Goal: Task Accomplishment & Management: Manage account settings

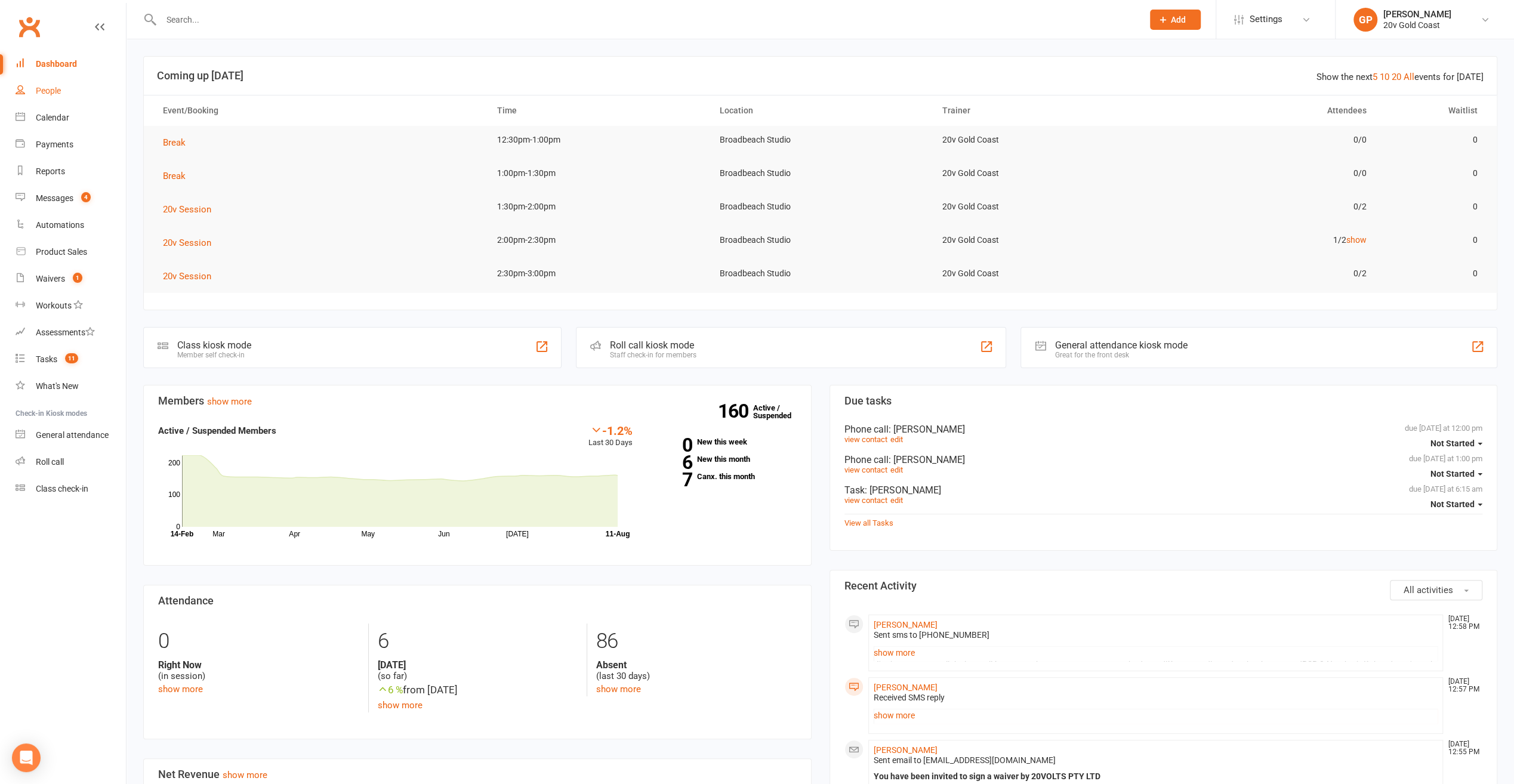
click at [47, 88] on div "People" at bounding box center [48, 91] width 25 height 10
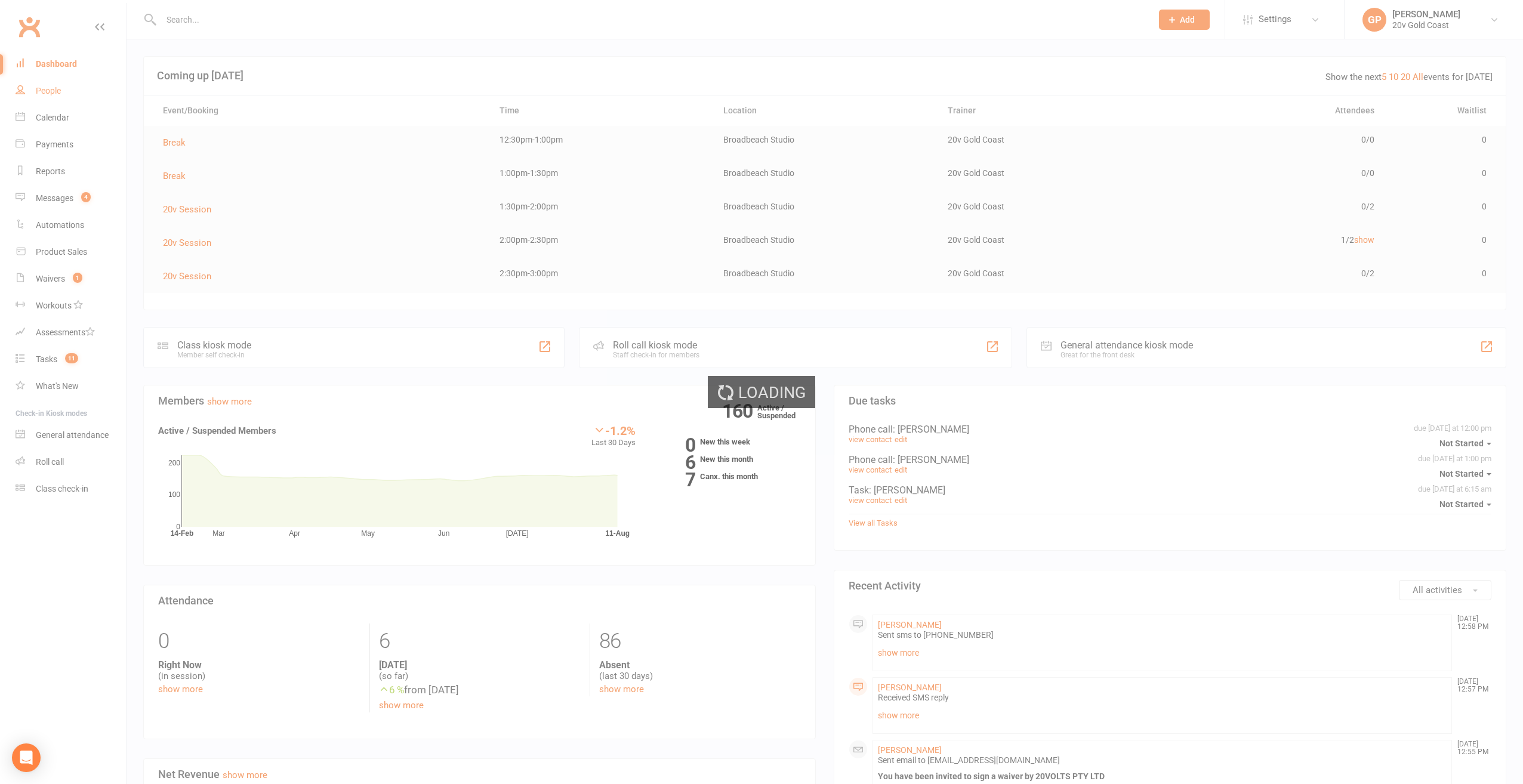
select select "100"
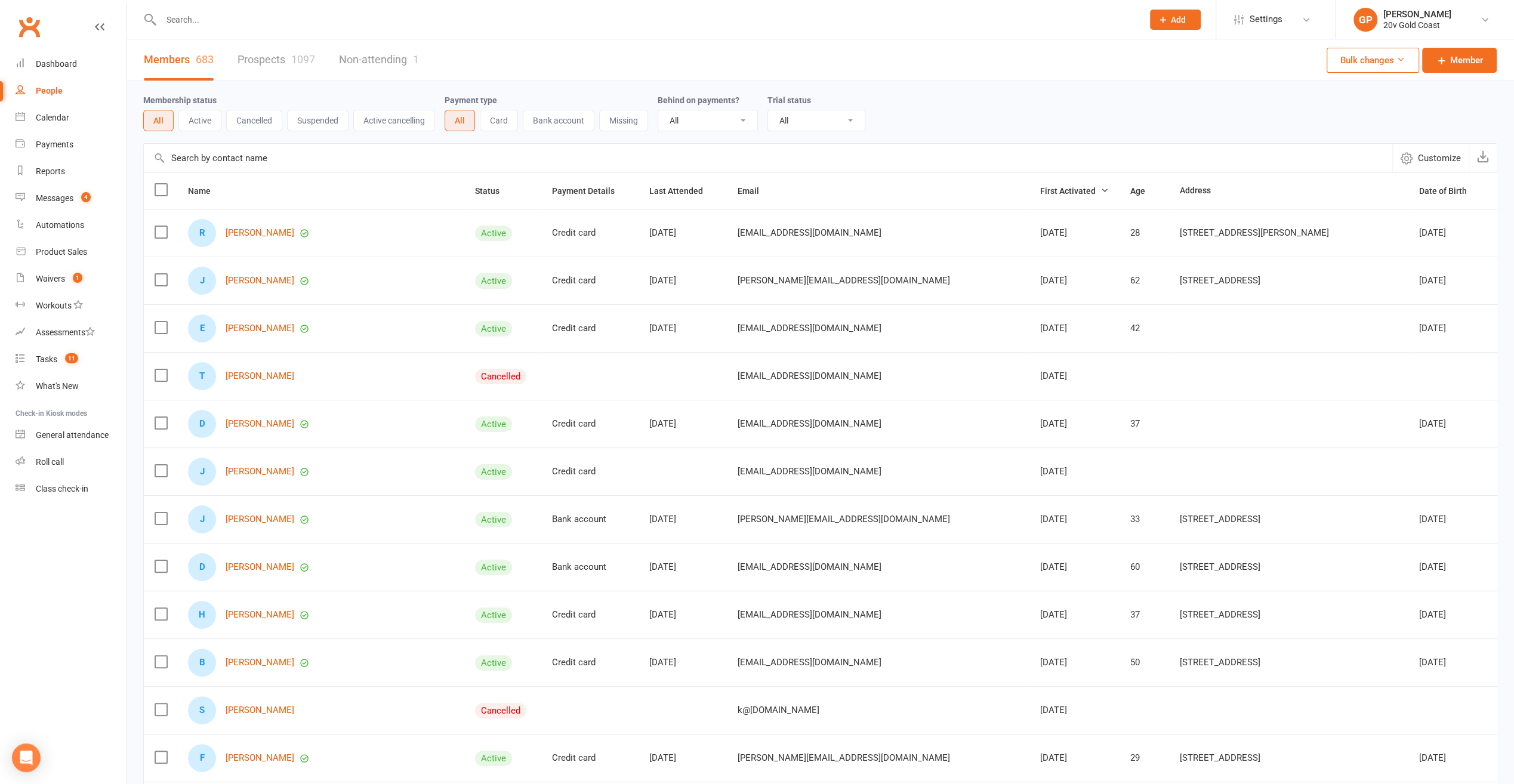
click at [272, 55] on link "Prospects 1097" at bounding box center [276, 60] width 78 height 41
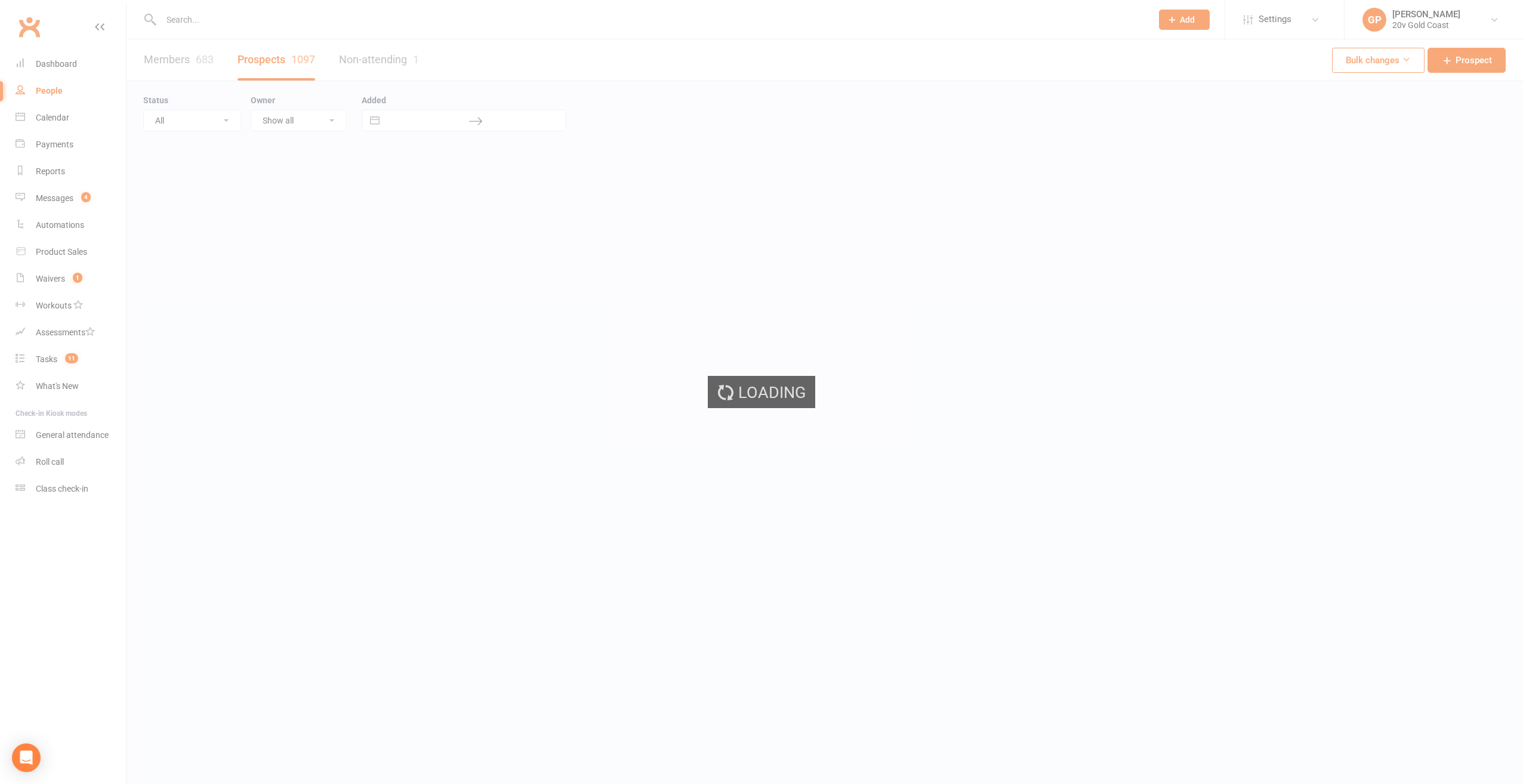
select select "100"
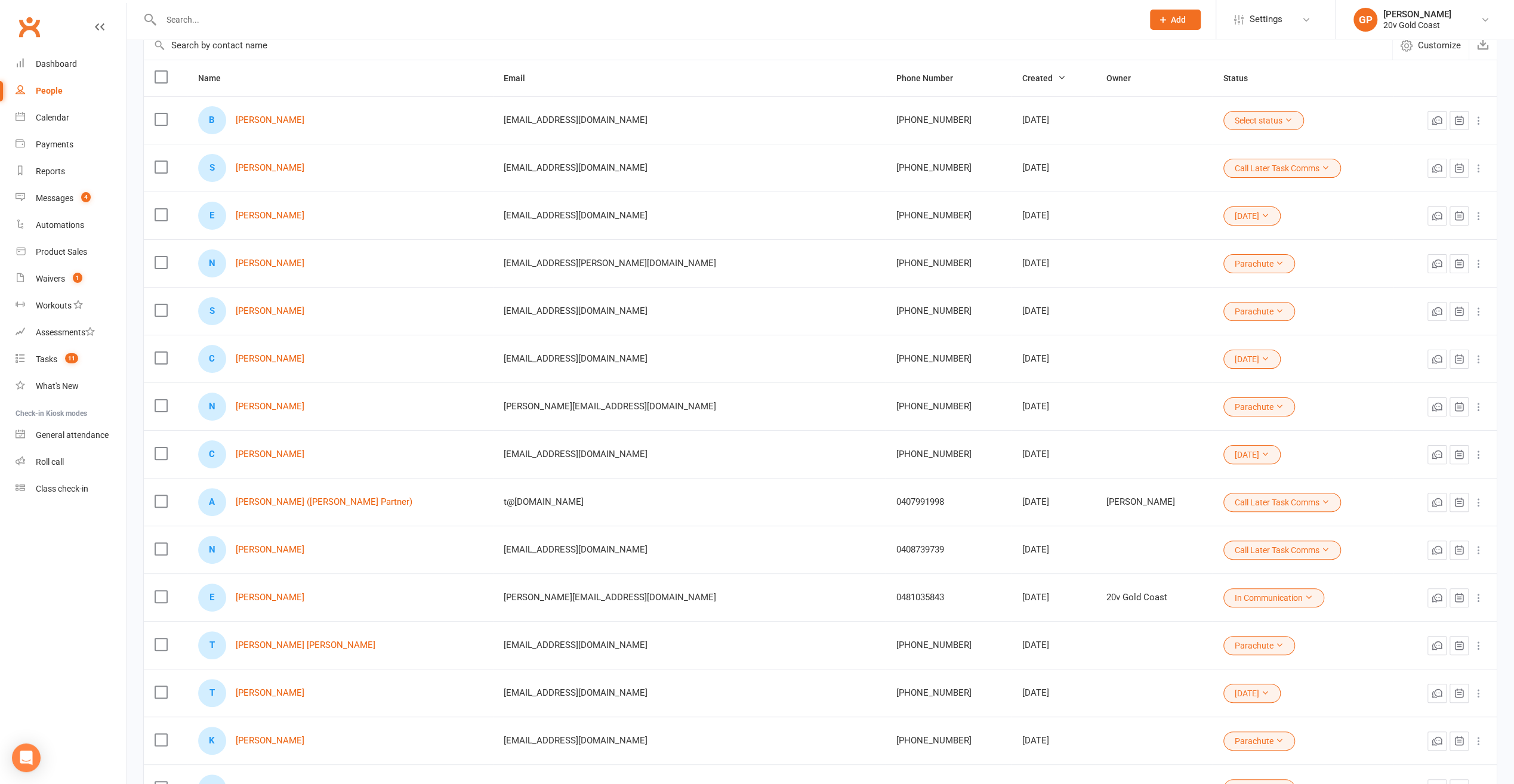
scroll to position [120, 0]
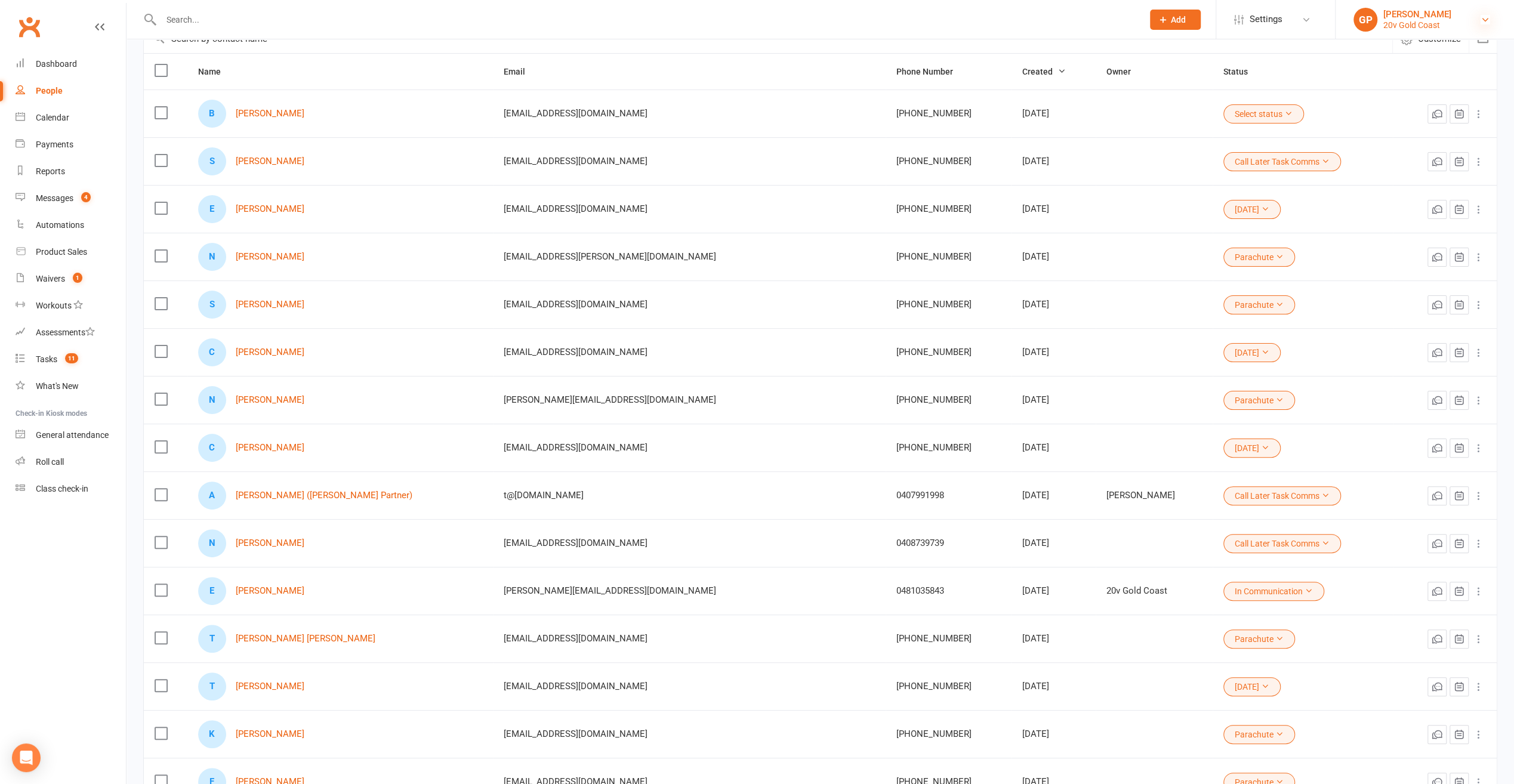
click at [1486, 21] on icon at bounding box center [1486, 20] width 10 height 10
click at [1413, 105] on link "Switch to: 20v Toorak" at bounding box center [1425, 109] width 179 height 27
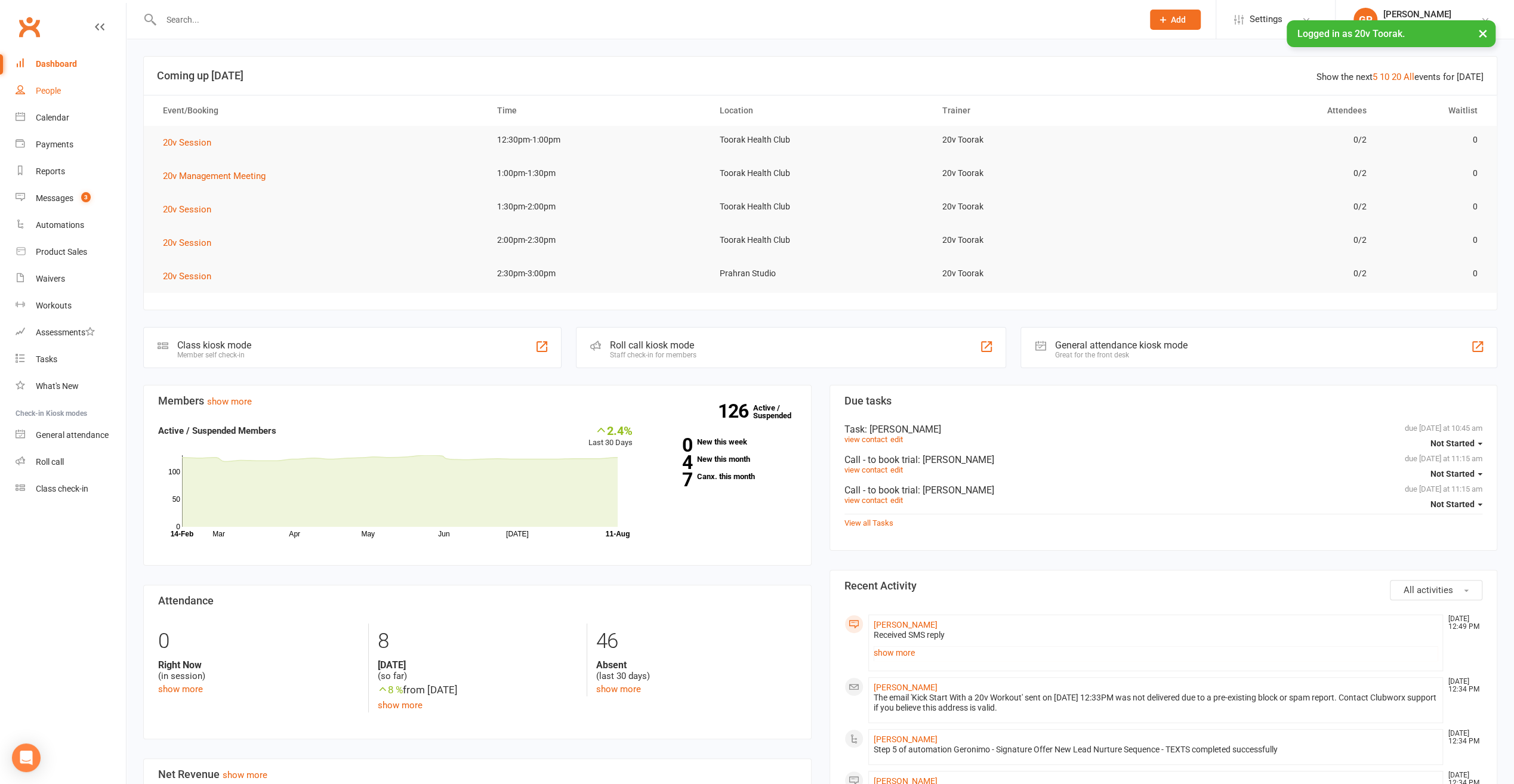
click at [46, 89] on div "People" at bounding box center [48, 91] width 25 height 10
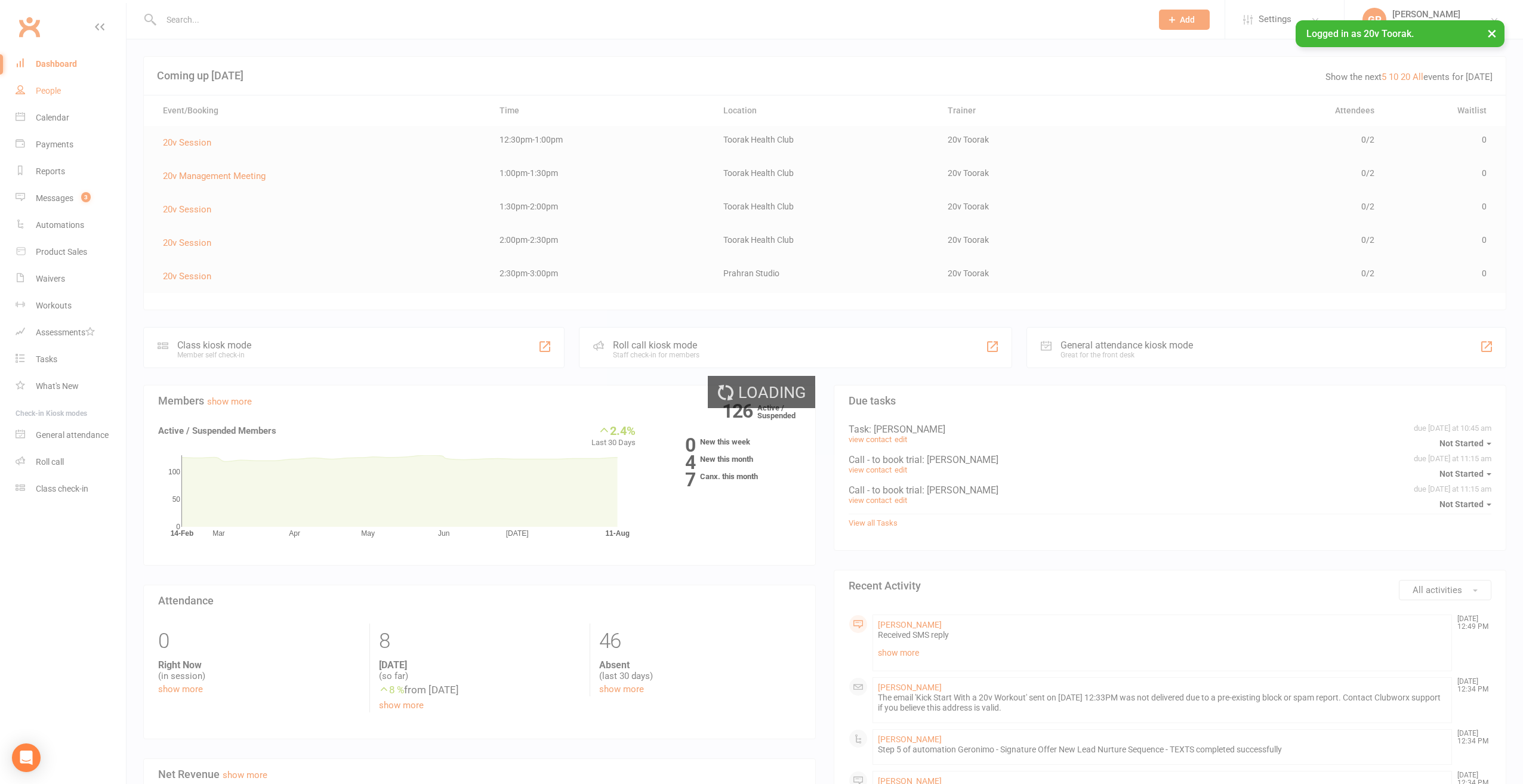
select select "100"
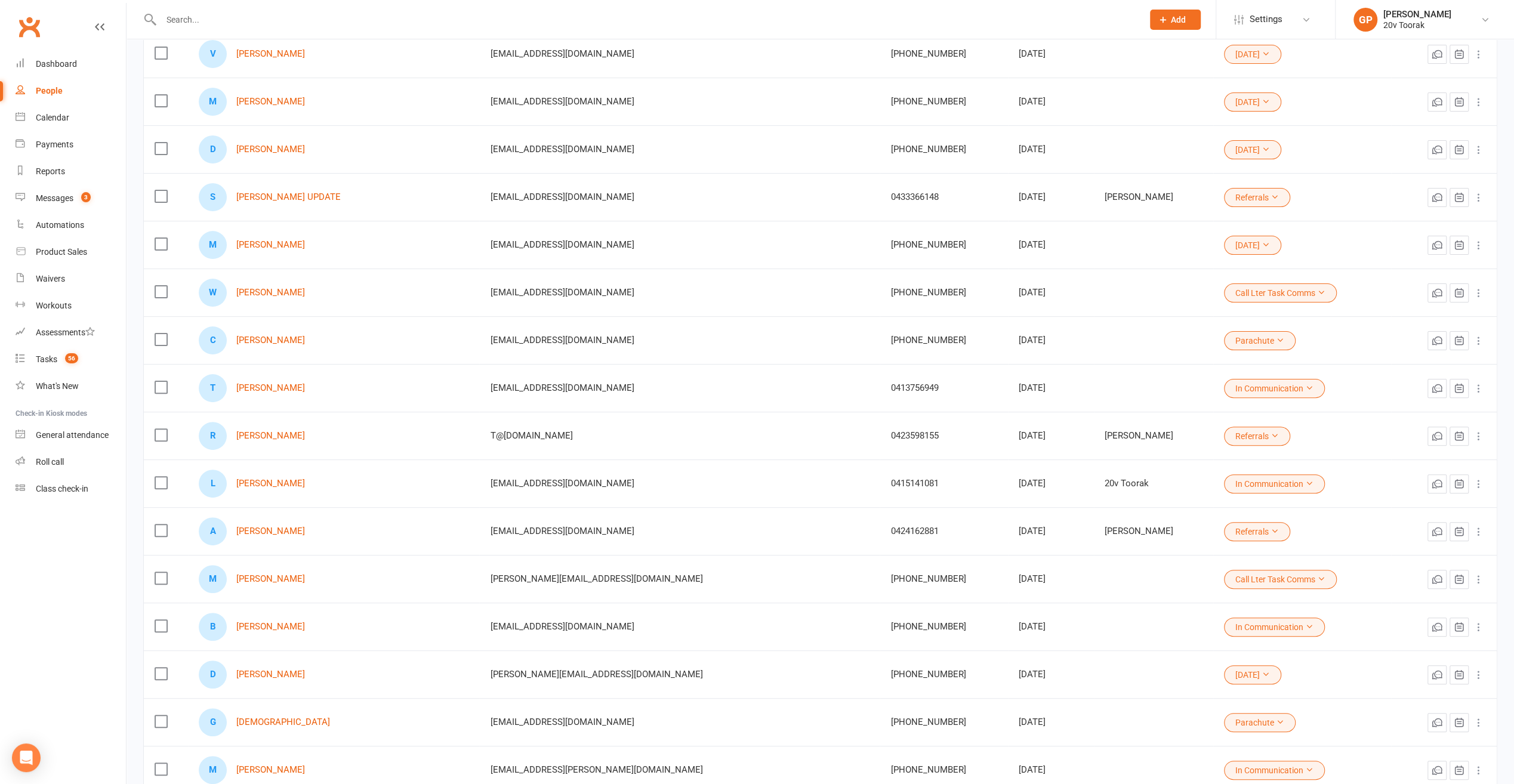
scroll to position [120, 0]
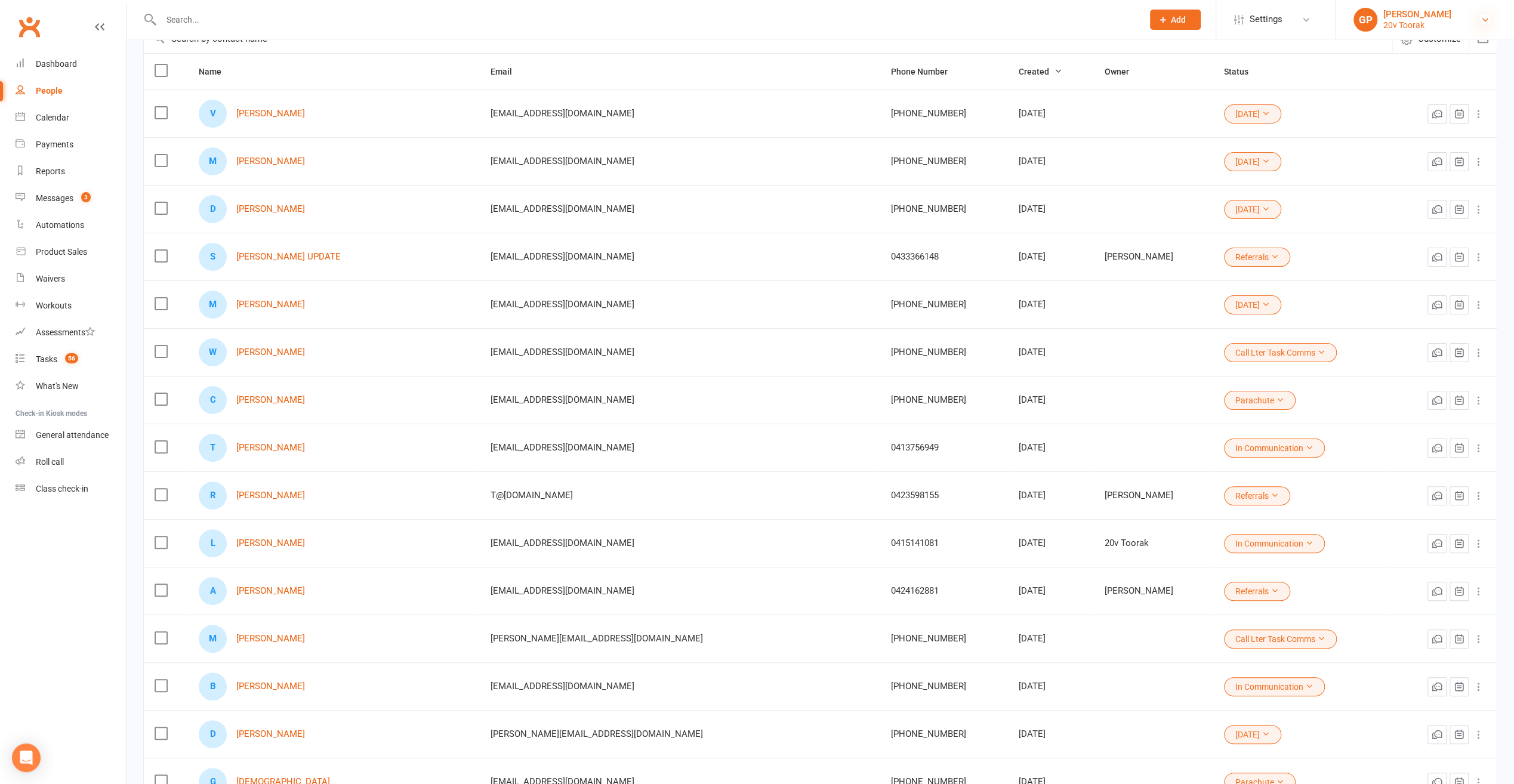
click at [1487, 21] on icon at bounding box center [1486, 20] width 10 height 10
click at [1416, 107] on link "Switch to: 20v Paddington" at bounding box center [1425, 109] width 179 height 27
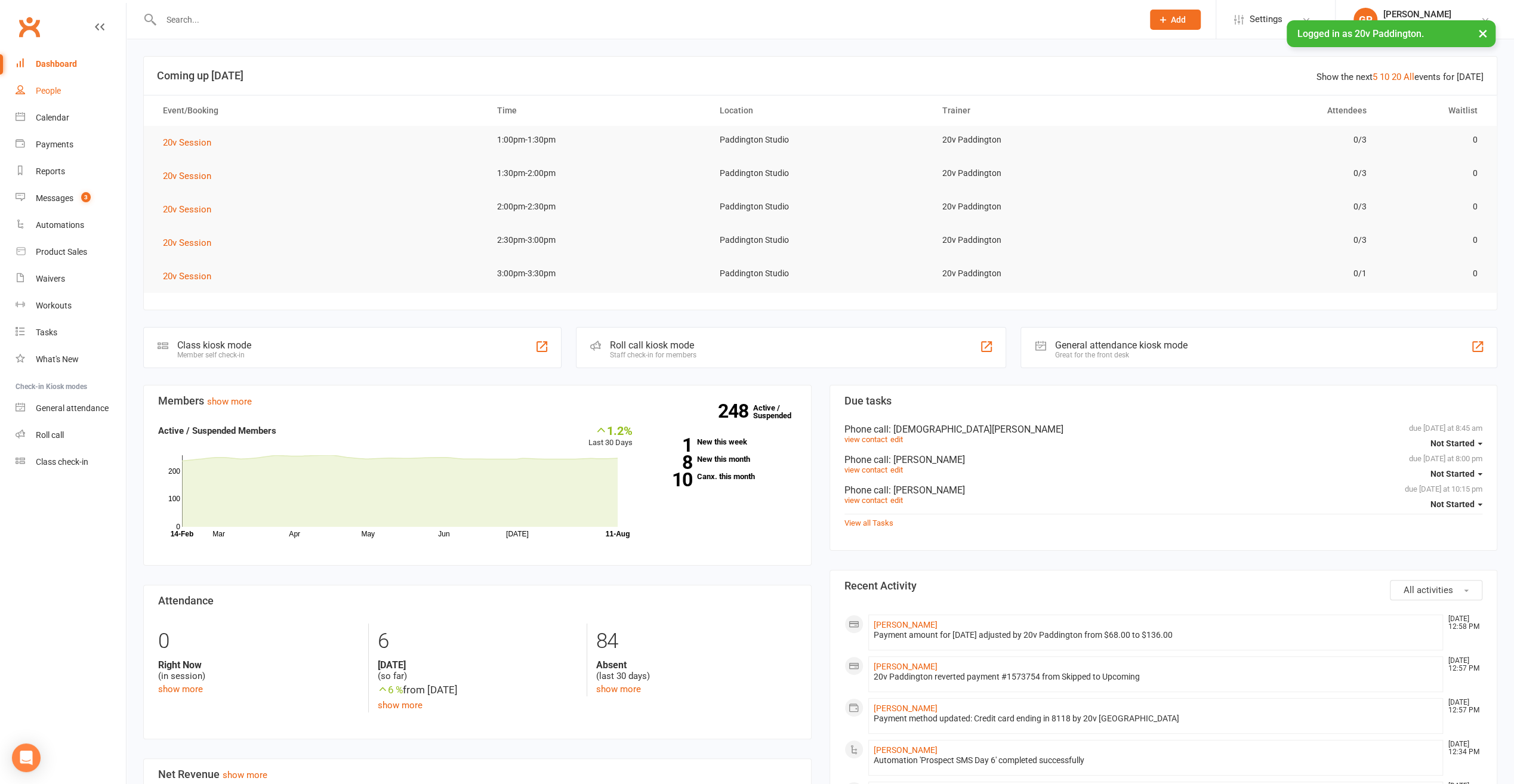
click at [43, 95] on div "People" at bounding box center [48, 91] width 25 height 10
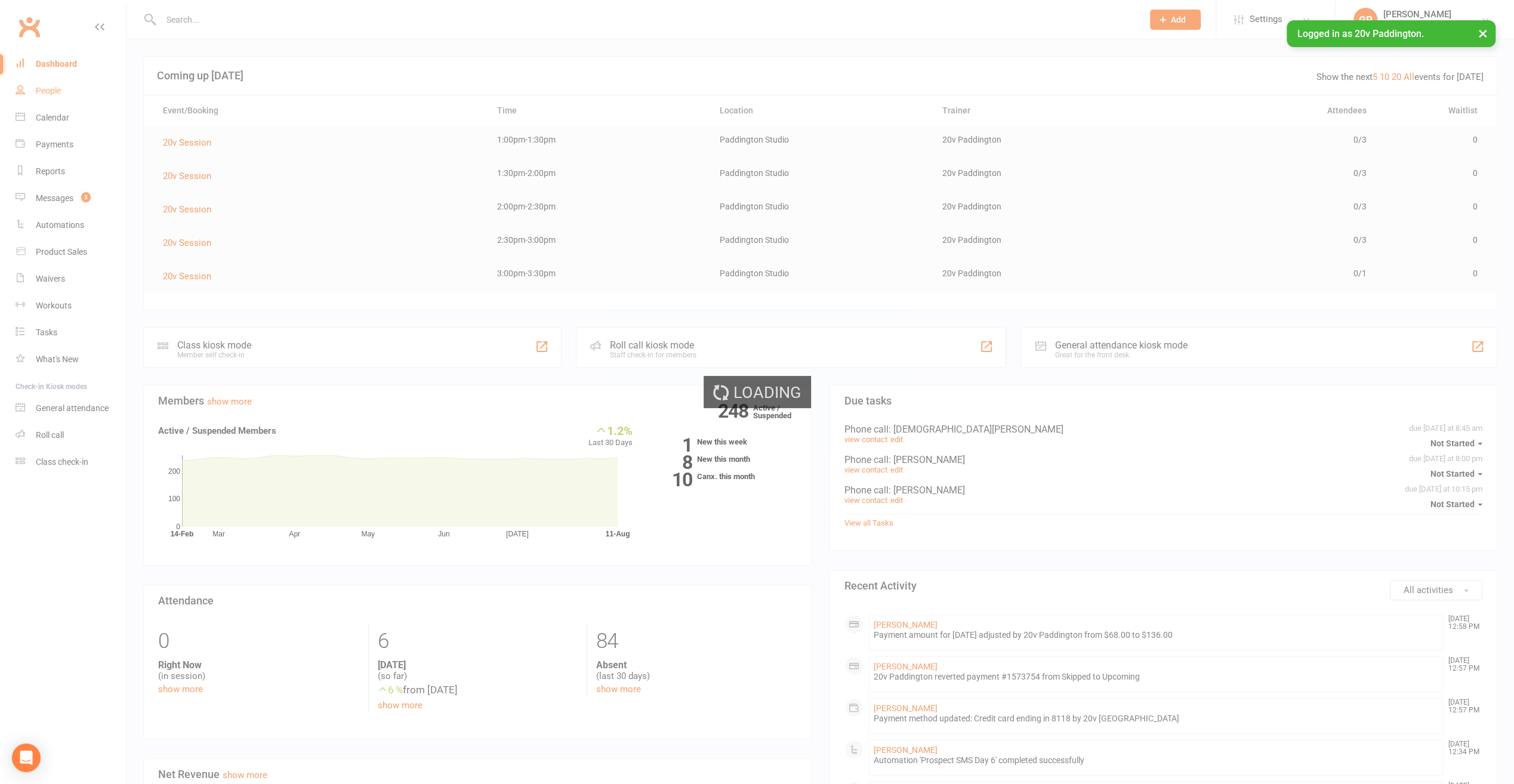
select select "100"
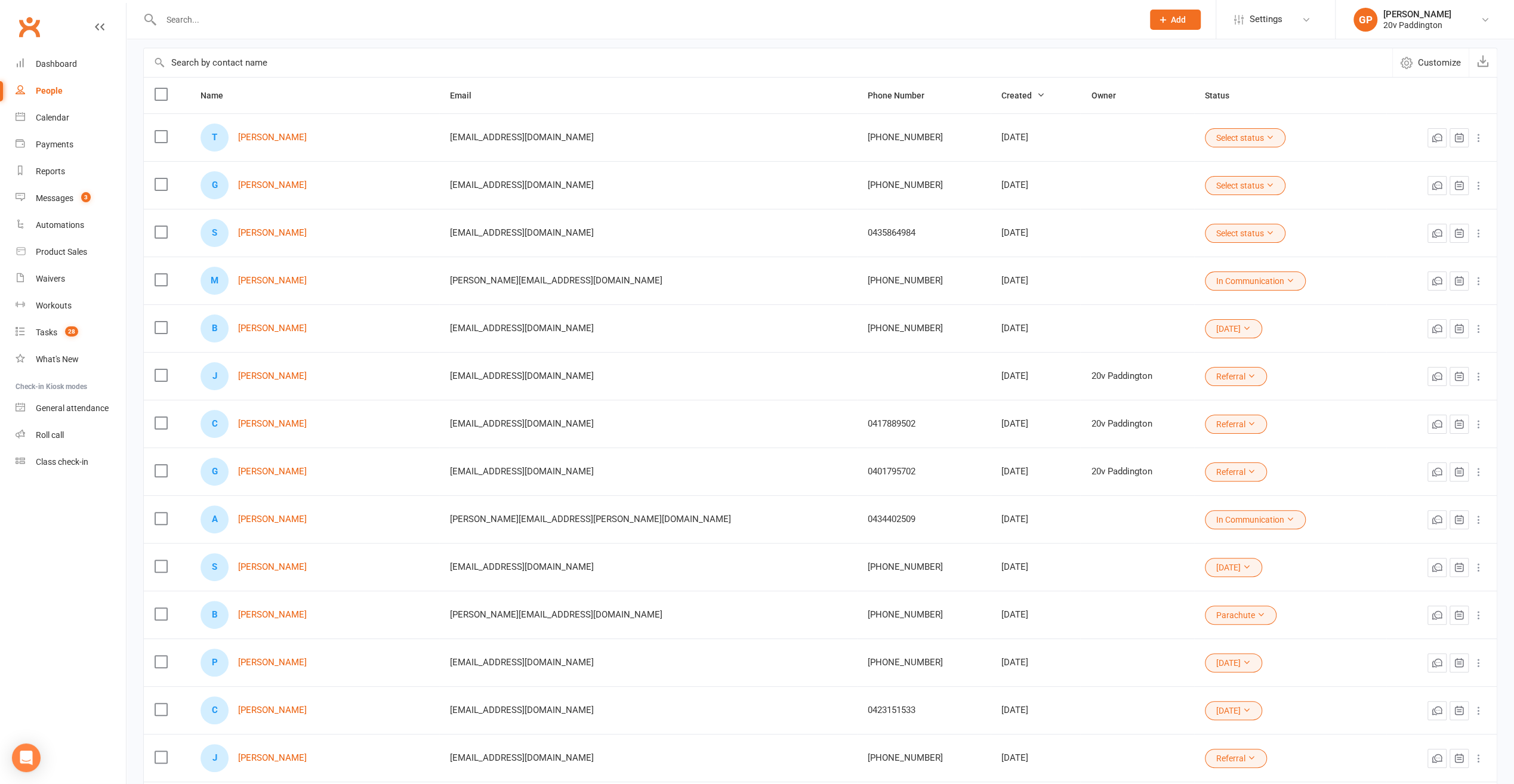
scroll to position [120, 0]
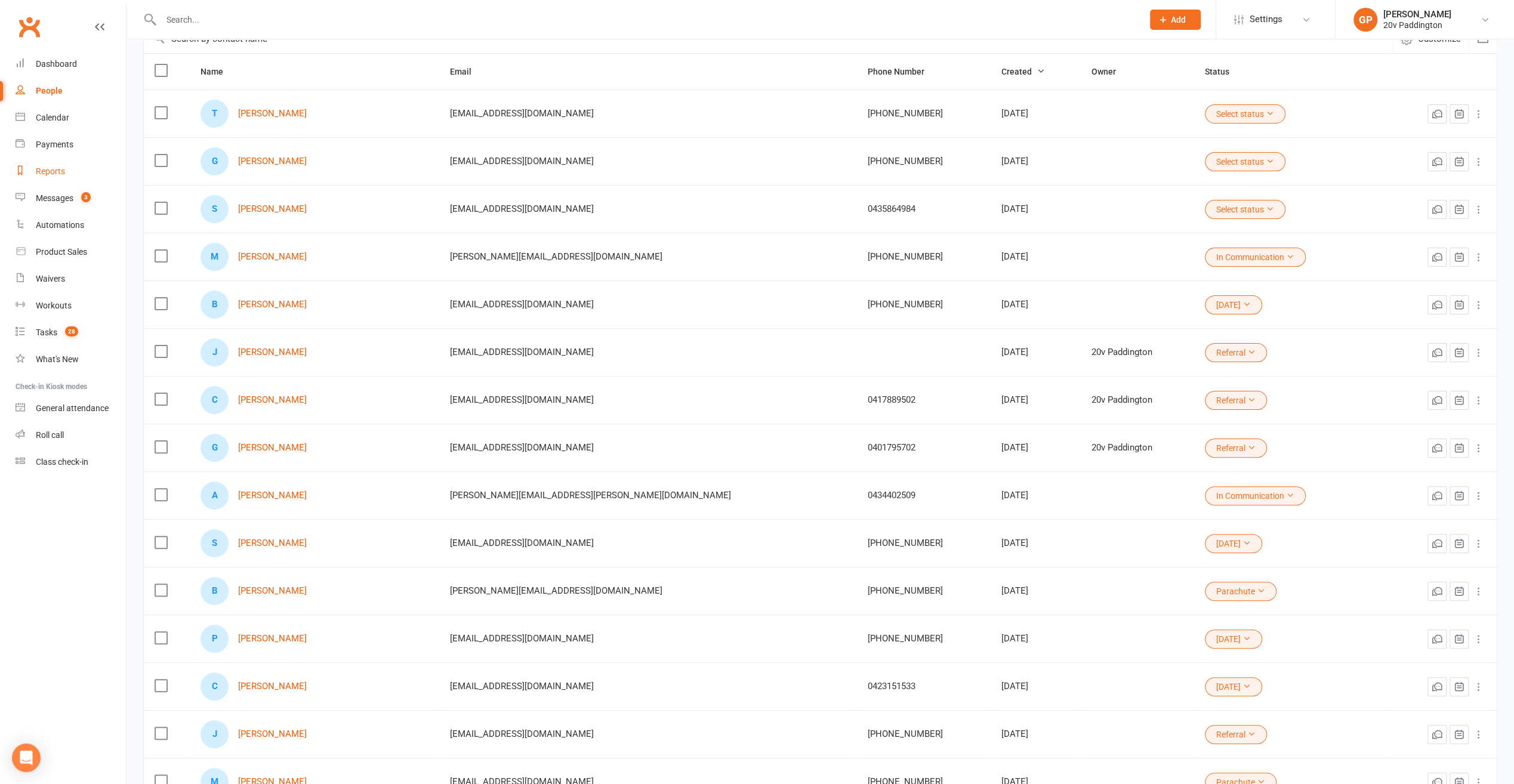
click at [58, 177] on link "Reports" at bounding box center [71, 171] width 111 height 27
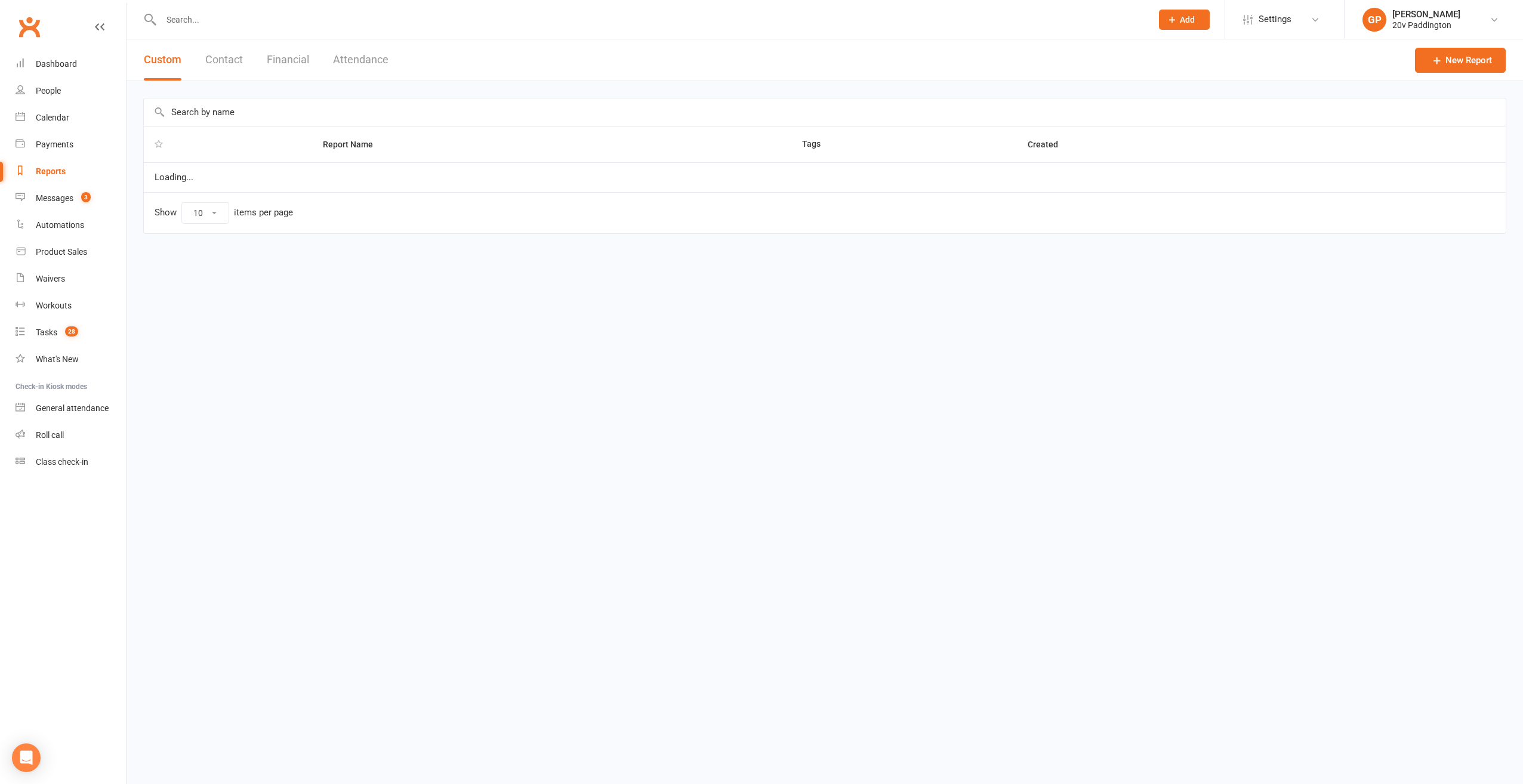
select select "25"
click at [293, 59] on button "Financial" at bounding box center [288, 60] width 43 height 41
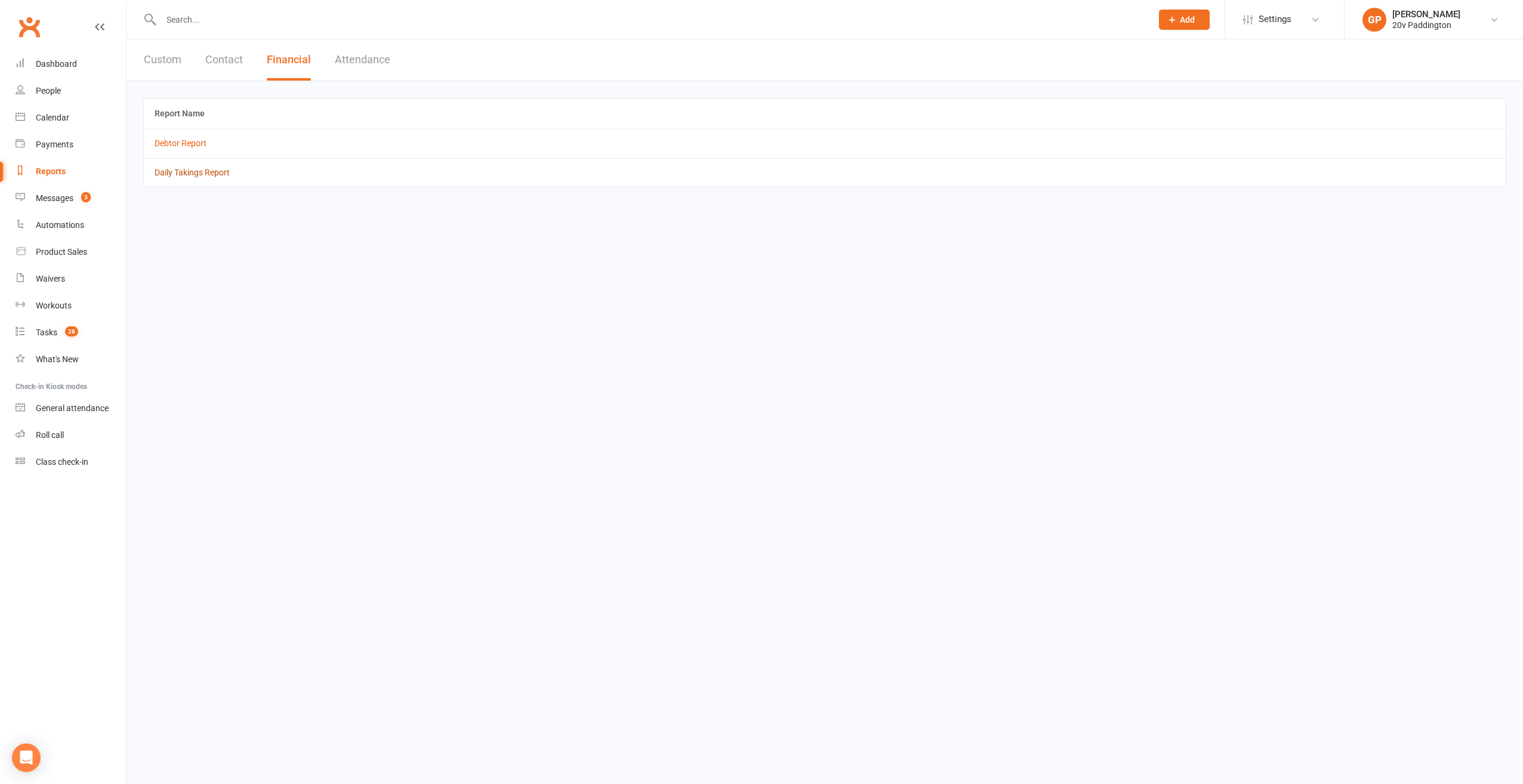
click at [177, 170] on link "Daily Takings Report" at bounding box center [192, 172] width 75 height 10
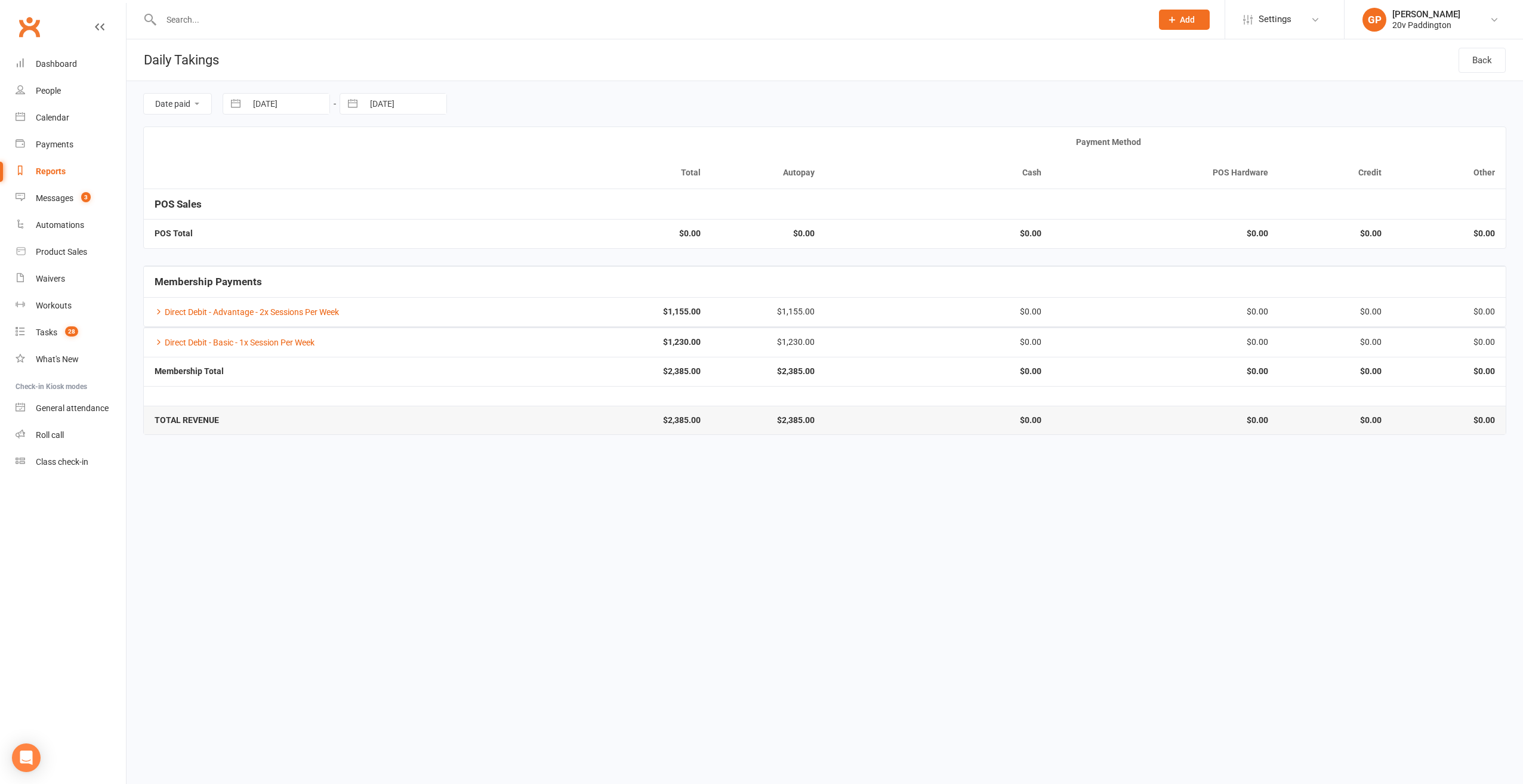
click at [235, 102] on button "button" at bounding box center [235, 104] width 21 height 21
select select "6"
select select "2025"
select select "7"
select select "2025"
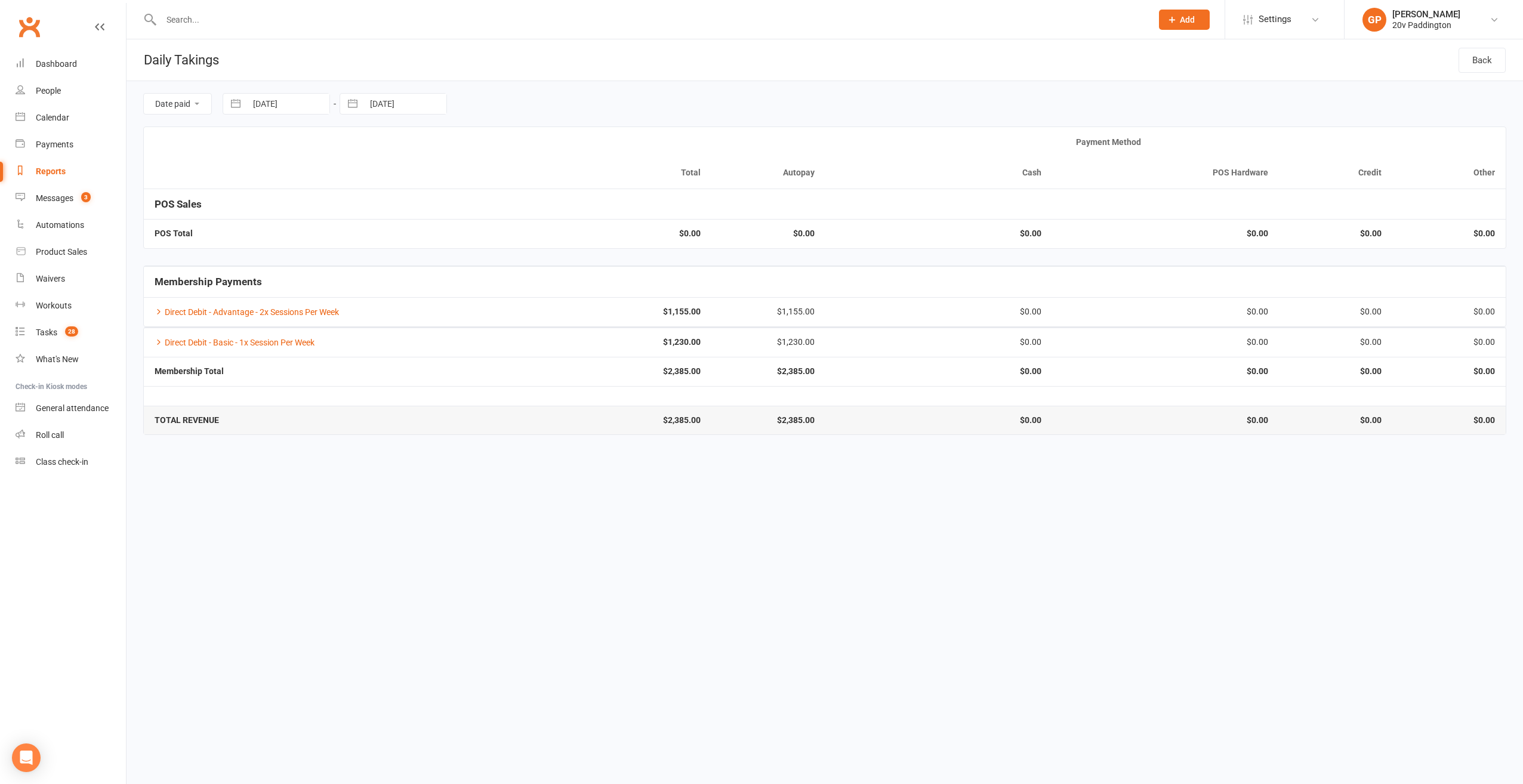
select select "8"
select select "2025"
click at [366, 192] on td "1" at bounding box center [364, 196] width 23 height 23
type input "01 Aug 2025"
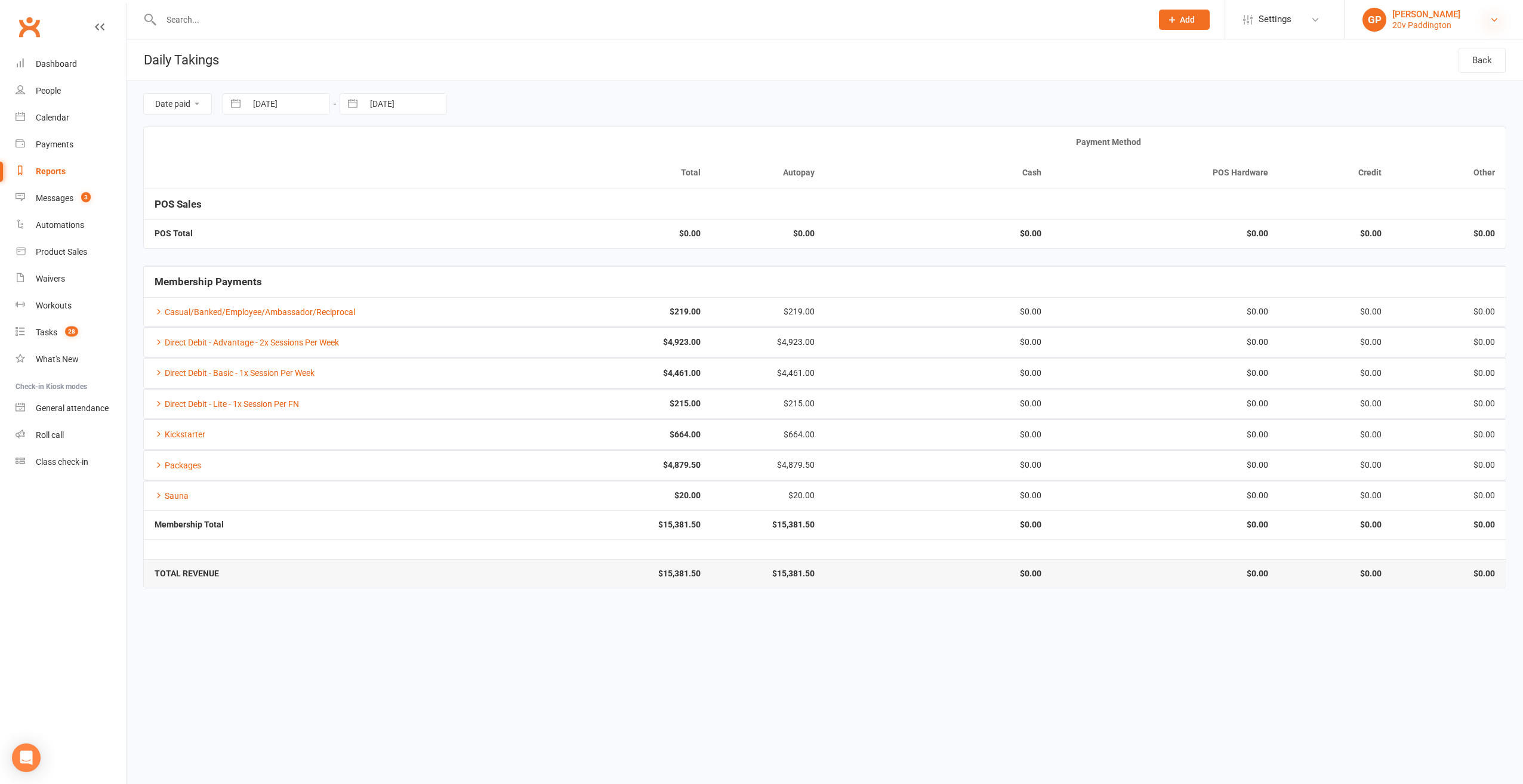
drag, startPoint x: 1497, startPoint y: 11, endPoint x: 1497, endPoint y: 17, distance: 6.0
click at [1497, 12] on link "GP Graham Pearson 20v Paddington" at bounding box center [1434, 19] width 143 height 24
click at [1497, 21] on icon at bounding box center [1495, 20] width 10 height 10
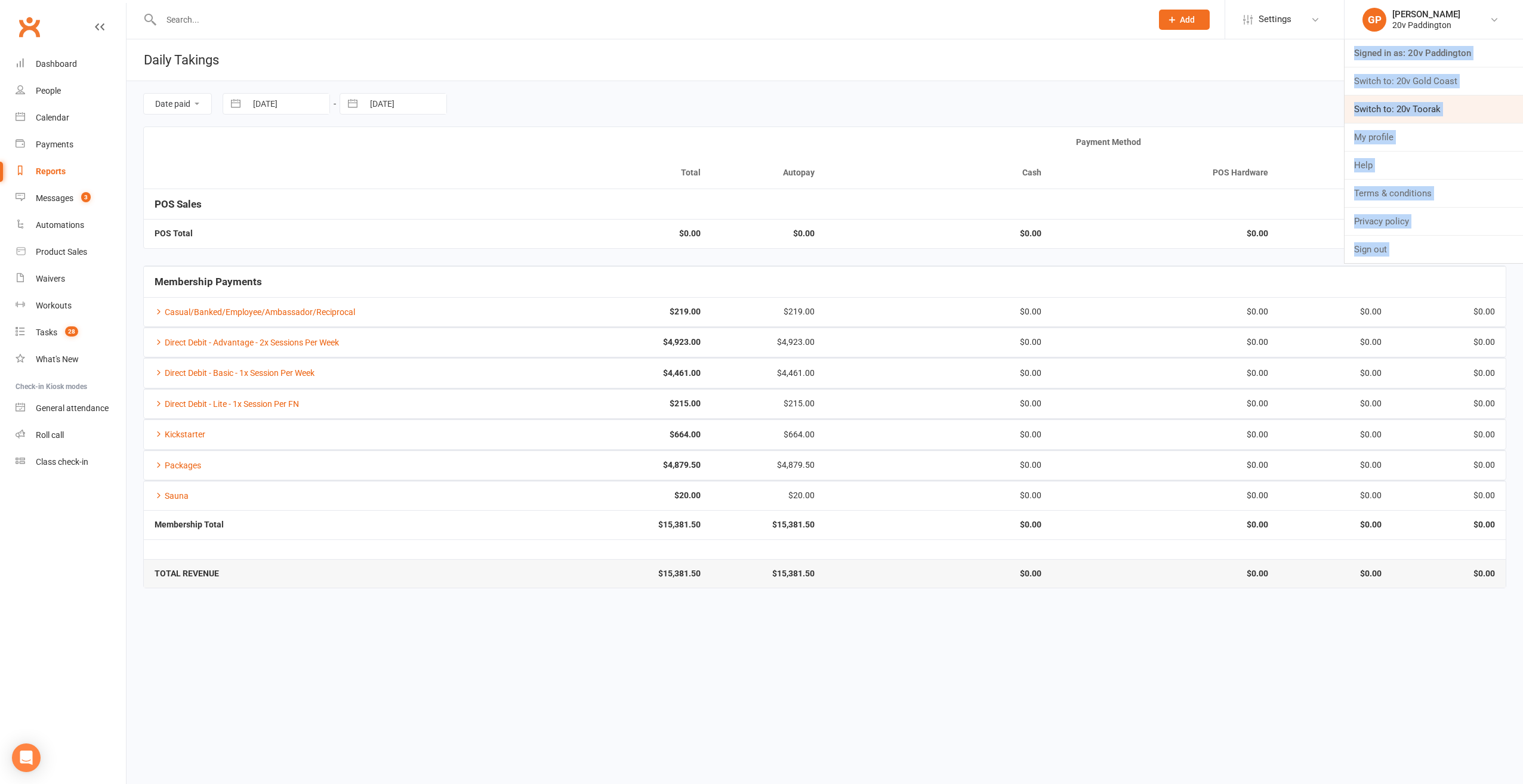
click at [1436, 111] on link "Switch to: 20v Toorak" at bounding box center [1434, 109] width 179 height 27
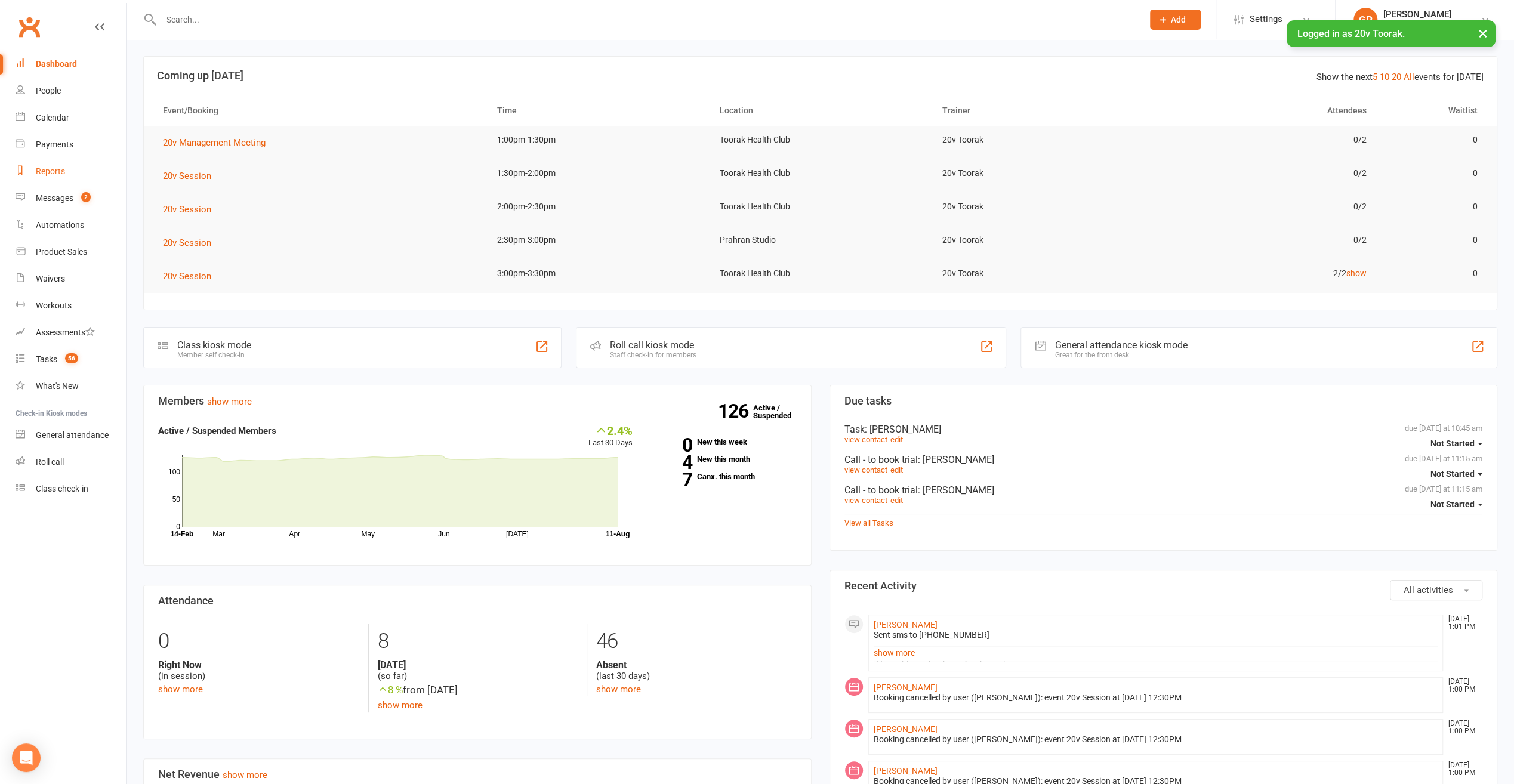
click at [44, 177] on link "Reports" at bounding box center [71, 171] width 111 height 27
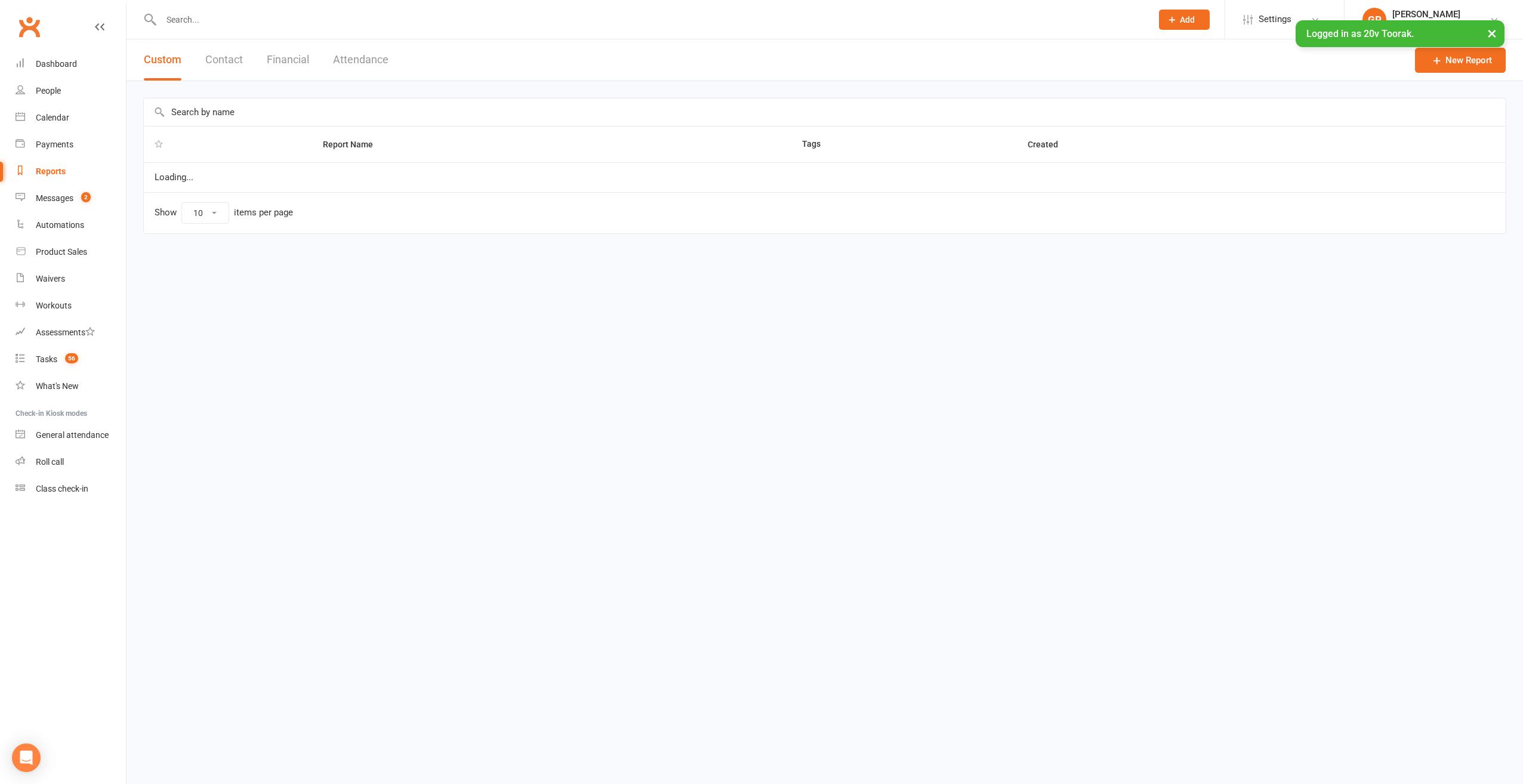
select select "100"
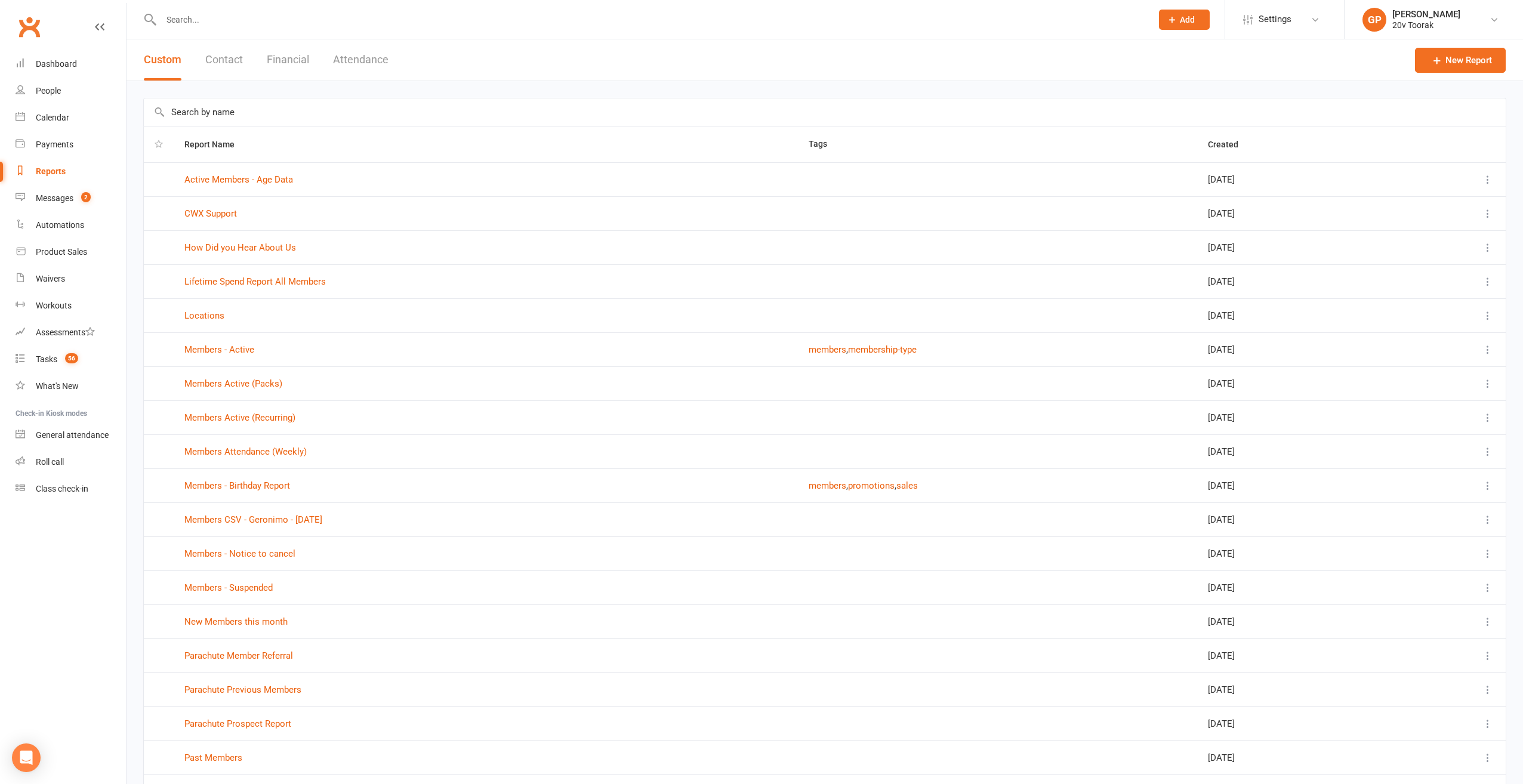
click at [289, 60] on button "Financial" at bounding box center [288, 60] width 43 height 41
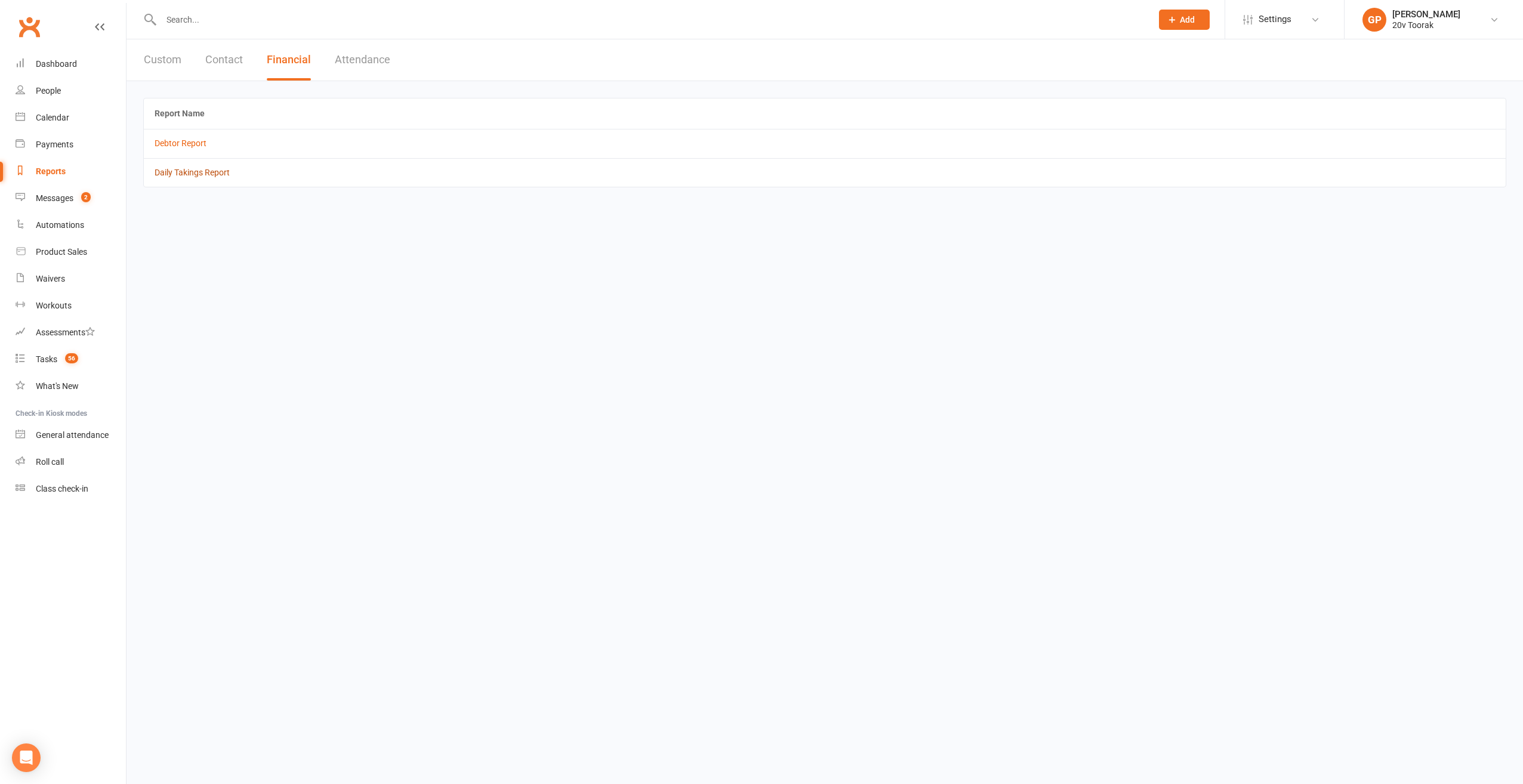
click at [205, 173] on link "Daily Takings Report" at bounding box center [192, 172] width 75 height 10
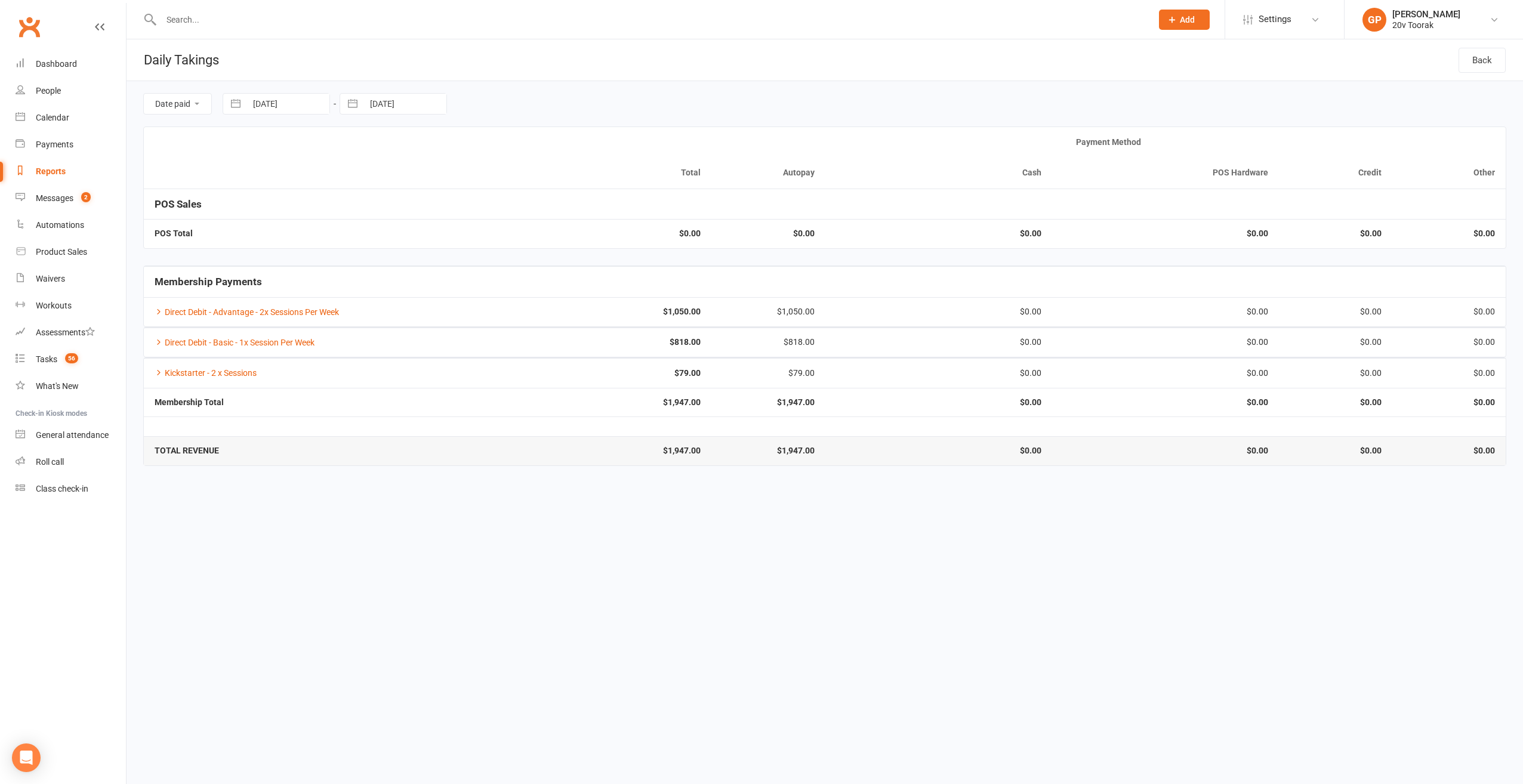
click at [237, 110] on button "button" at bounding box center [235, 104] width 21 height 21
select select "6"
select select "2025"
select select "7"
select select "2025"
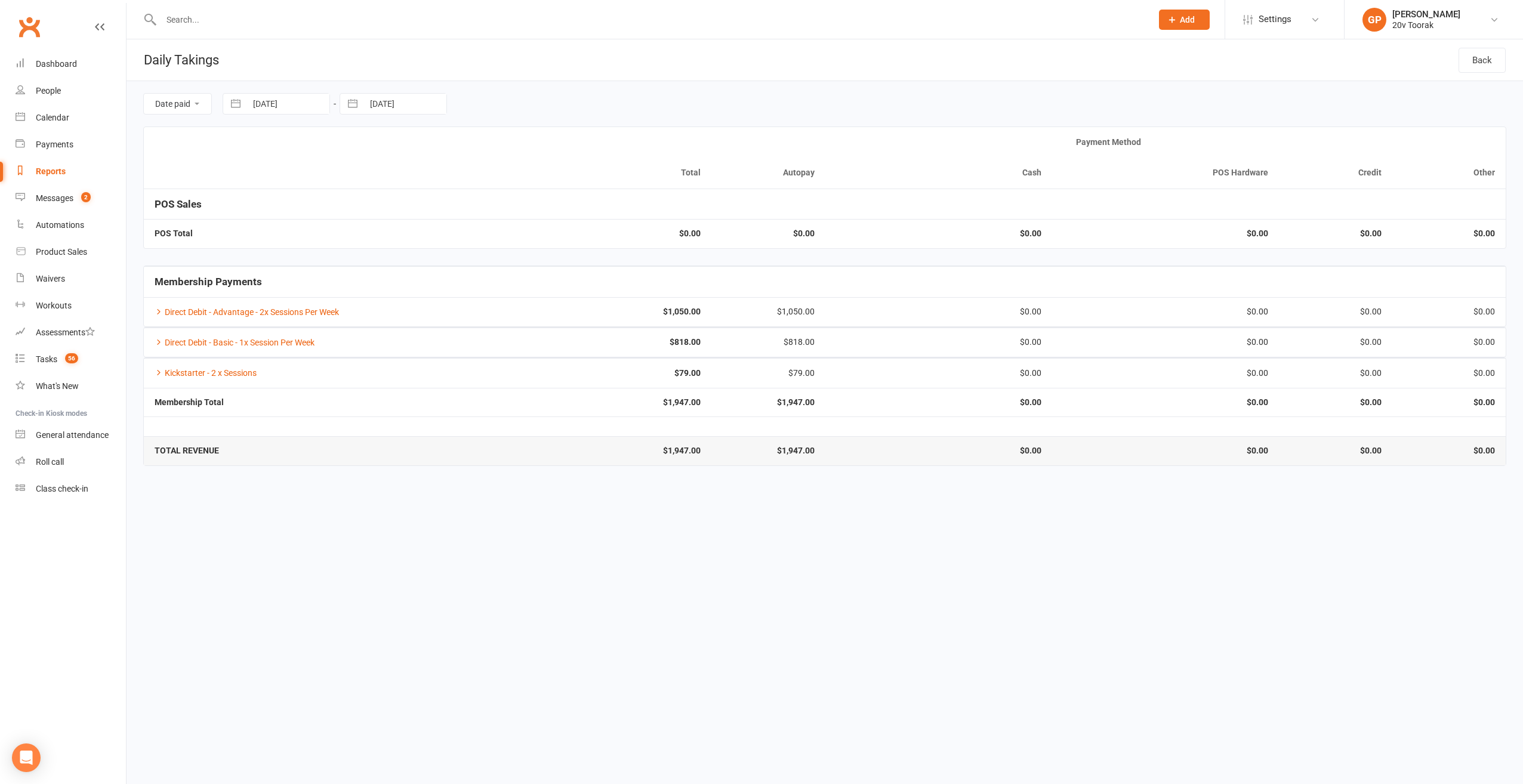
select select "8"
select select "2025"
click at [357, 199] on td "1" at bounding box center [364, 196] width 23 height 23
type input "01 Aug 2025"
